Goal: Navigation & Orientation: Find specific page/section

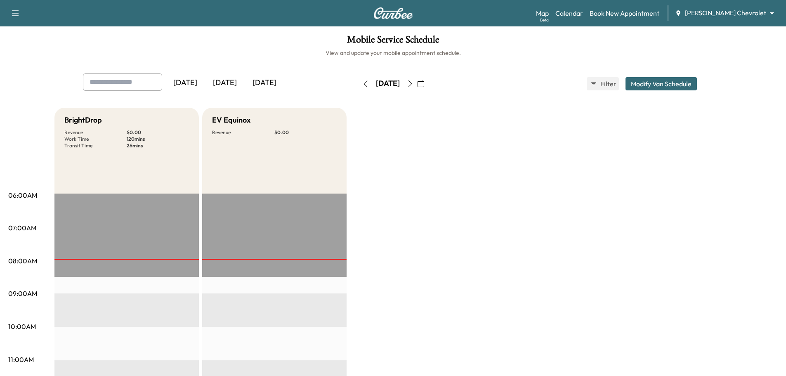
click at [424, 84] on icon "button" at bounding box center [421, 83] width 7 height 7
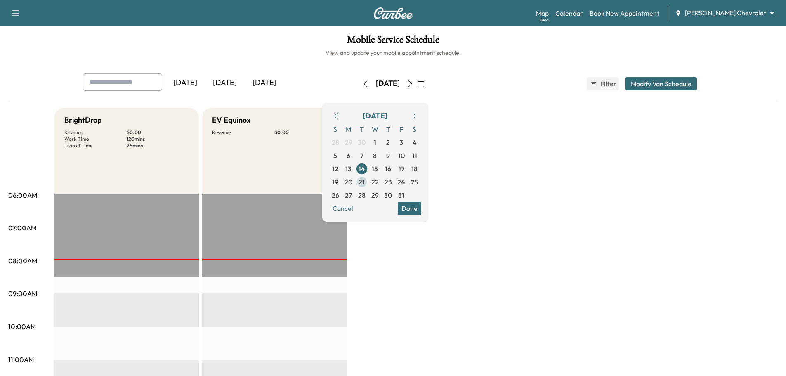
click at [365, 184] on span "21" at bounding box center [362, 182] width 6 height 10
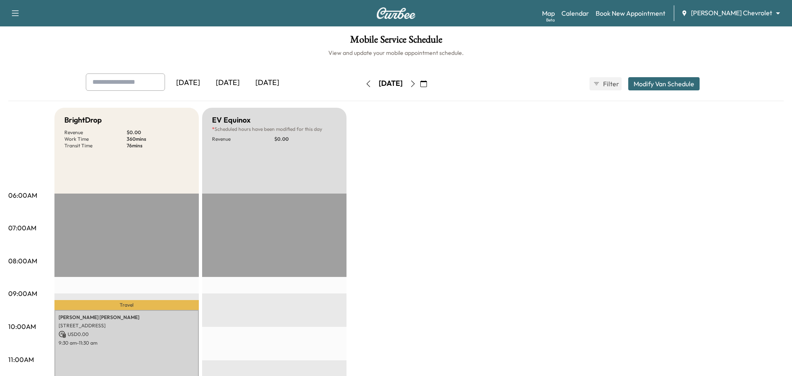
click at [721, 17] on body "Support Log Out Map Beta Calendar Book New Appointment [PERSON_NAME] Chevrolet …" at bounding box center [396, 188] width 792 height 376
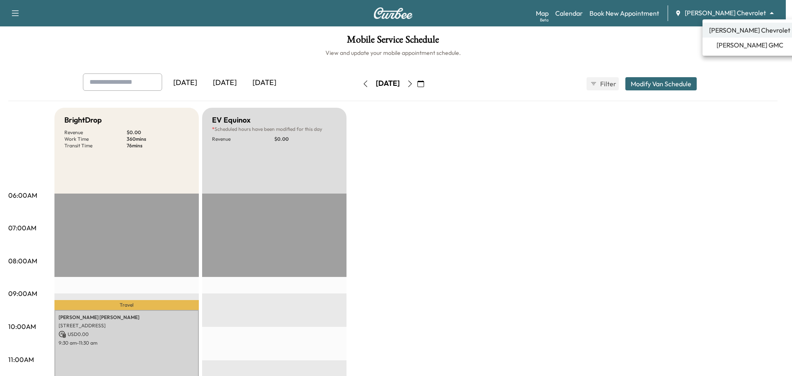
click at [737, 42] on span "[PERSON_NAME] GMC" at bounding box center [750, 45] width 67 height 10
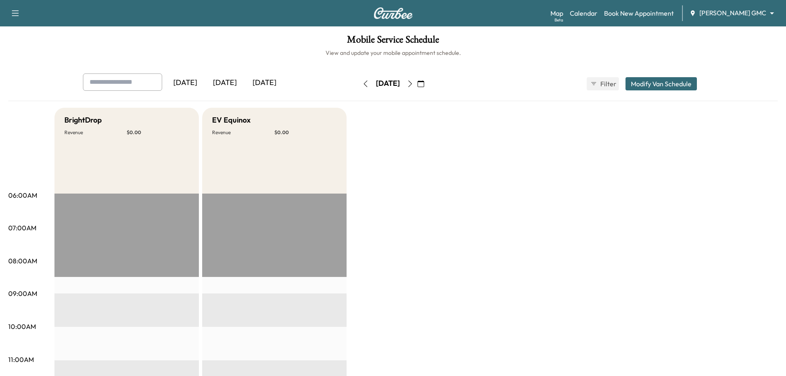
click at [748, 12] on body "Support Log Out Map Beta Calendar Book New Appointment [PERSON_NAME] GMC ******…" at bounding box center [393, 188] width 786 height 376
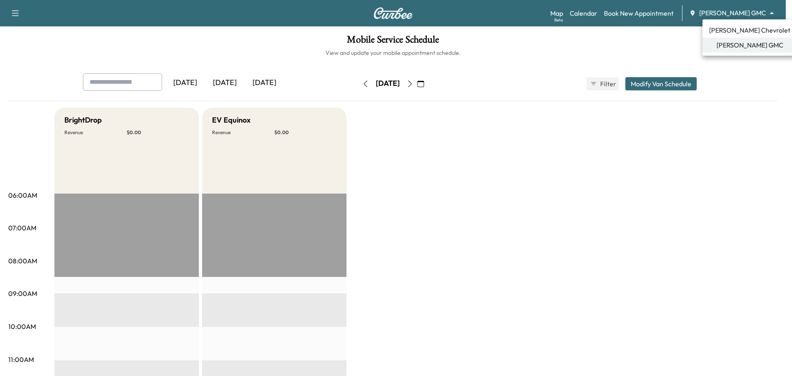
click at [730, 32] on span "[PERSON_NAME] Chevrolet" at bounding box center [750, 30] width 81 height 10
